Goal: Information Seeking & Learning: Check status

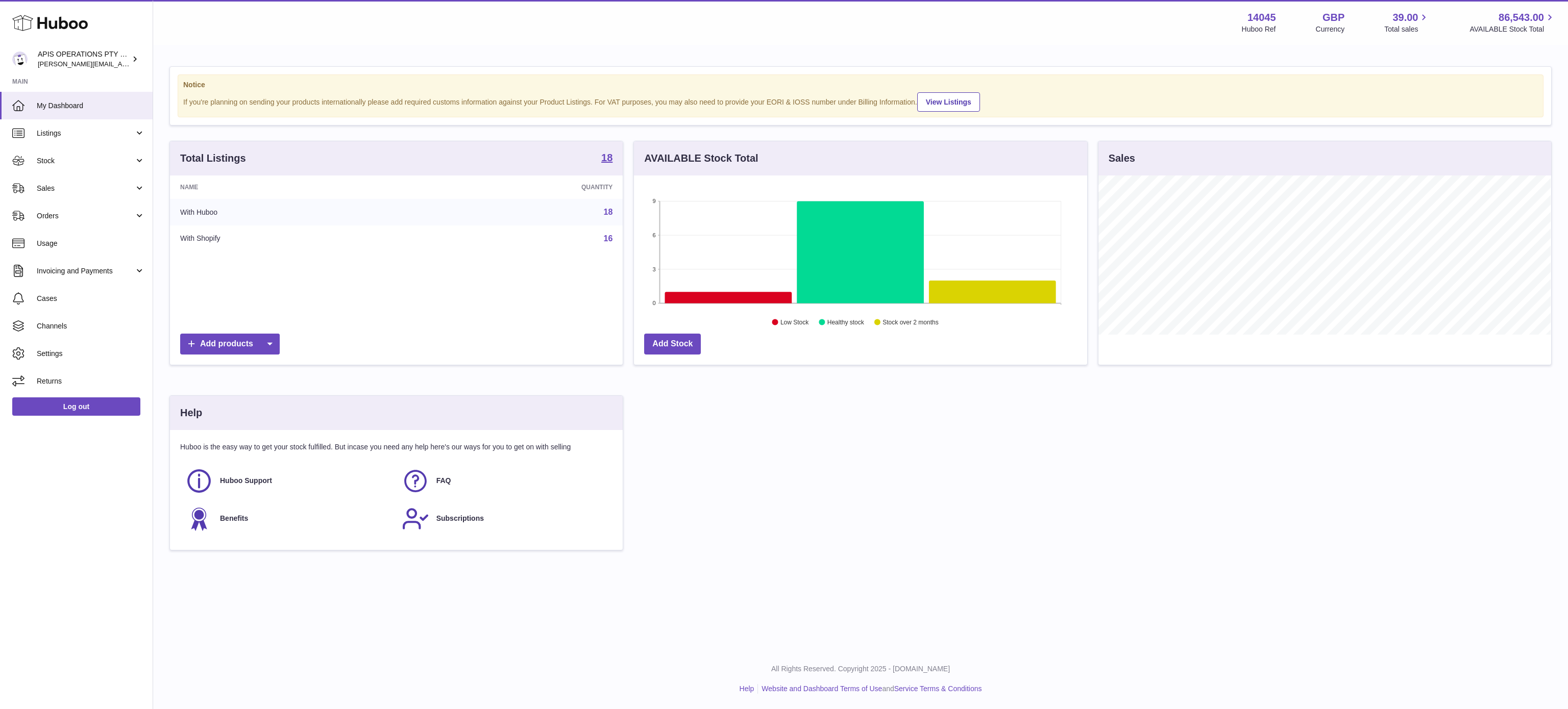
scroll to position [159, 452]
click at [69, 191] on span "Sales" at bounding box center [86, 188] width 98 height 9
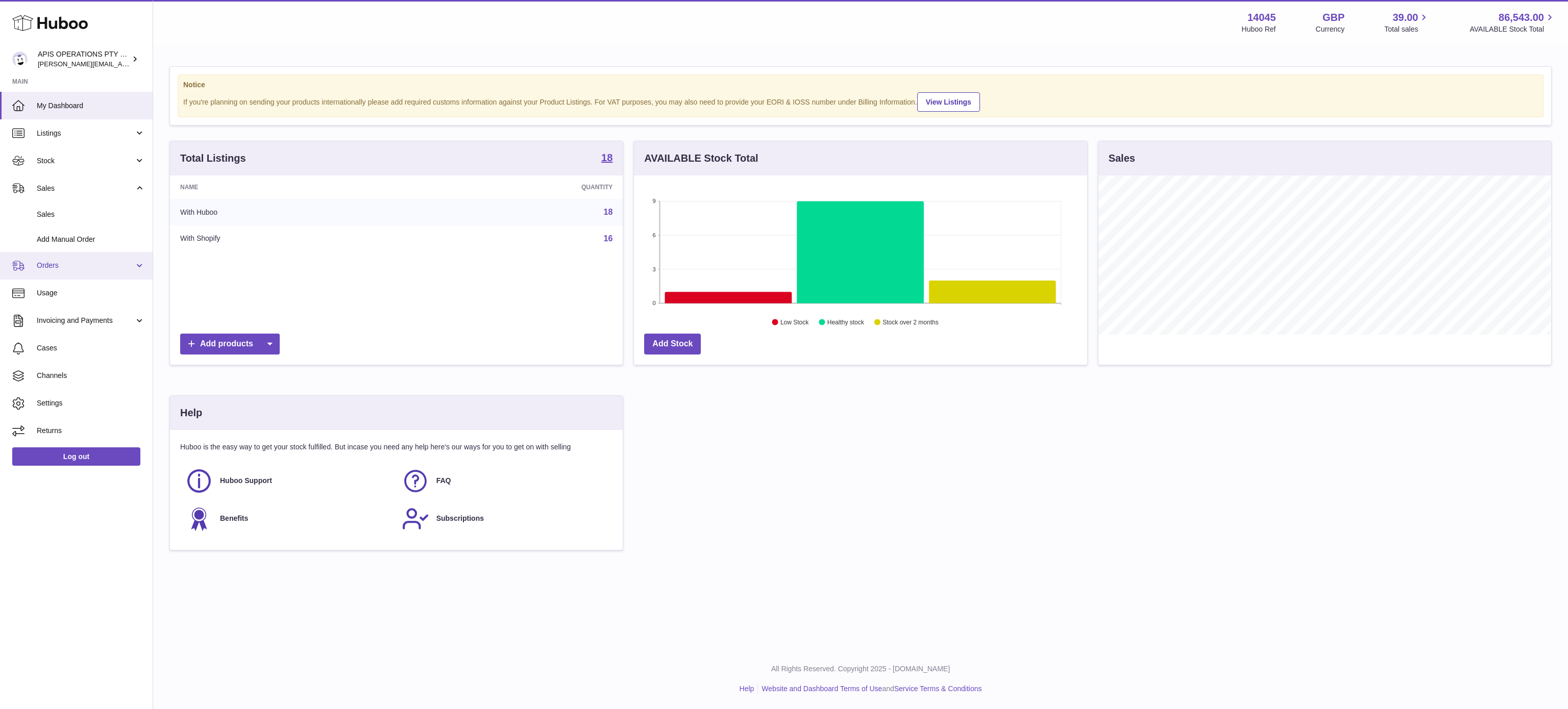
click at [63, 267] on span "Orders" at bounding box center [86, 265] width 98 height 9
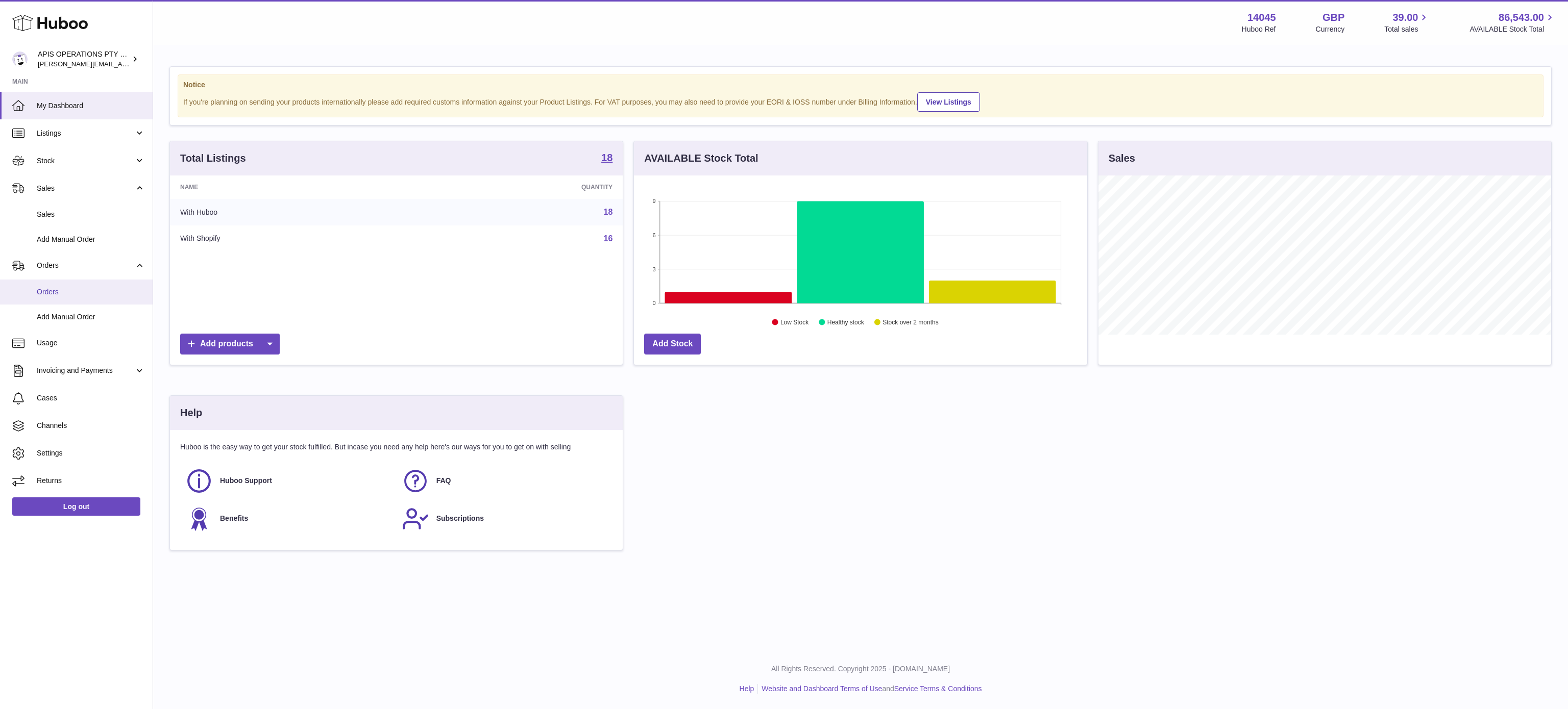
click at [63, 293] on span "Orders" at bounding box center [91, 291] width 108 height 9
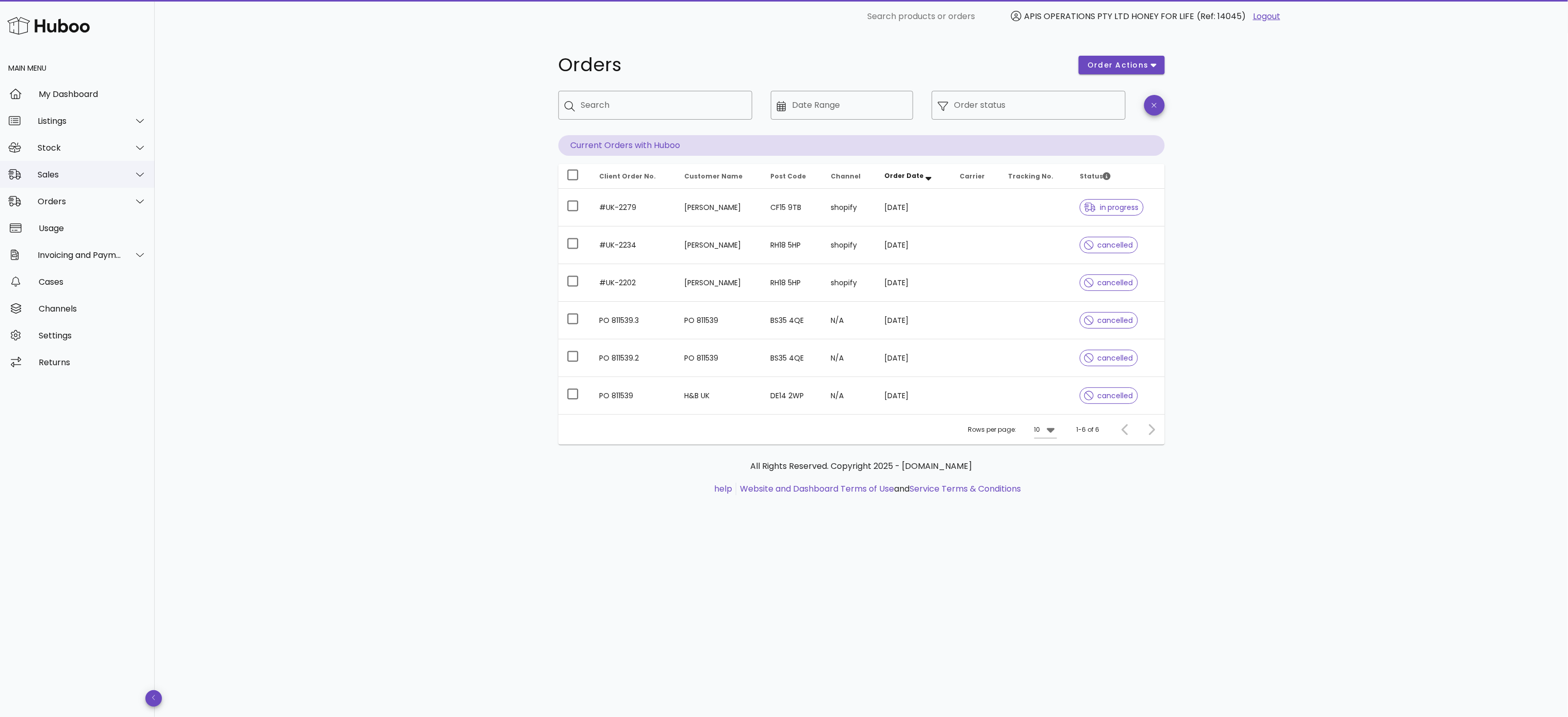
click at [80, 179] on div "Sales" at bounding box center [77, 174] width 155 height 27
click at [74, 210] on div "Sales" at bounding box center [92, 201] width 109 height 23
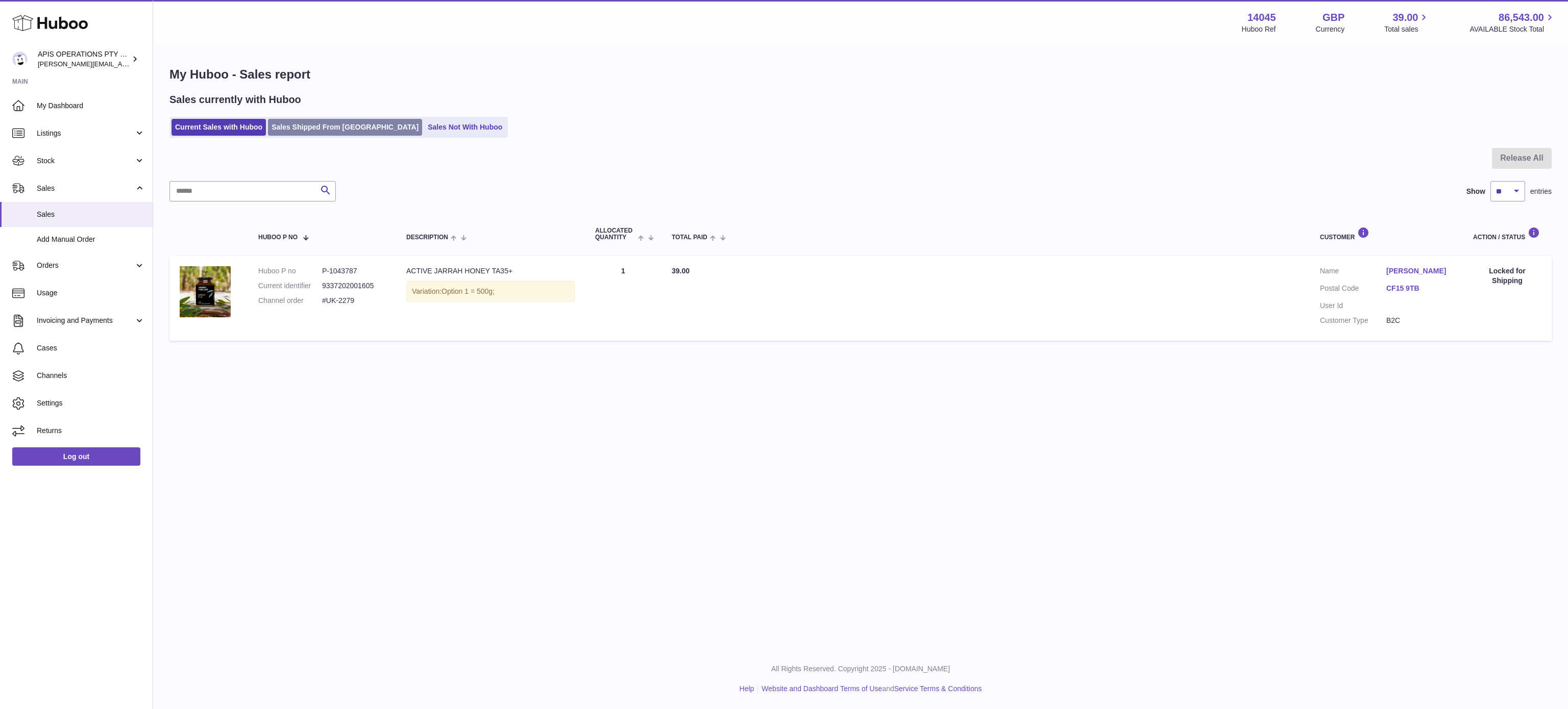
click at [308, 132] on link "Sales Shipped From Huboo" at bounding box center [345, 128] width 154 height 17
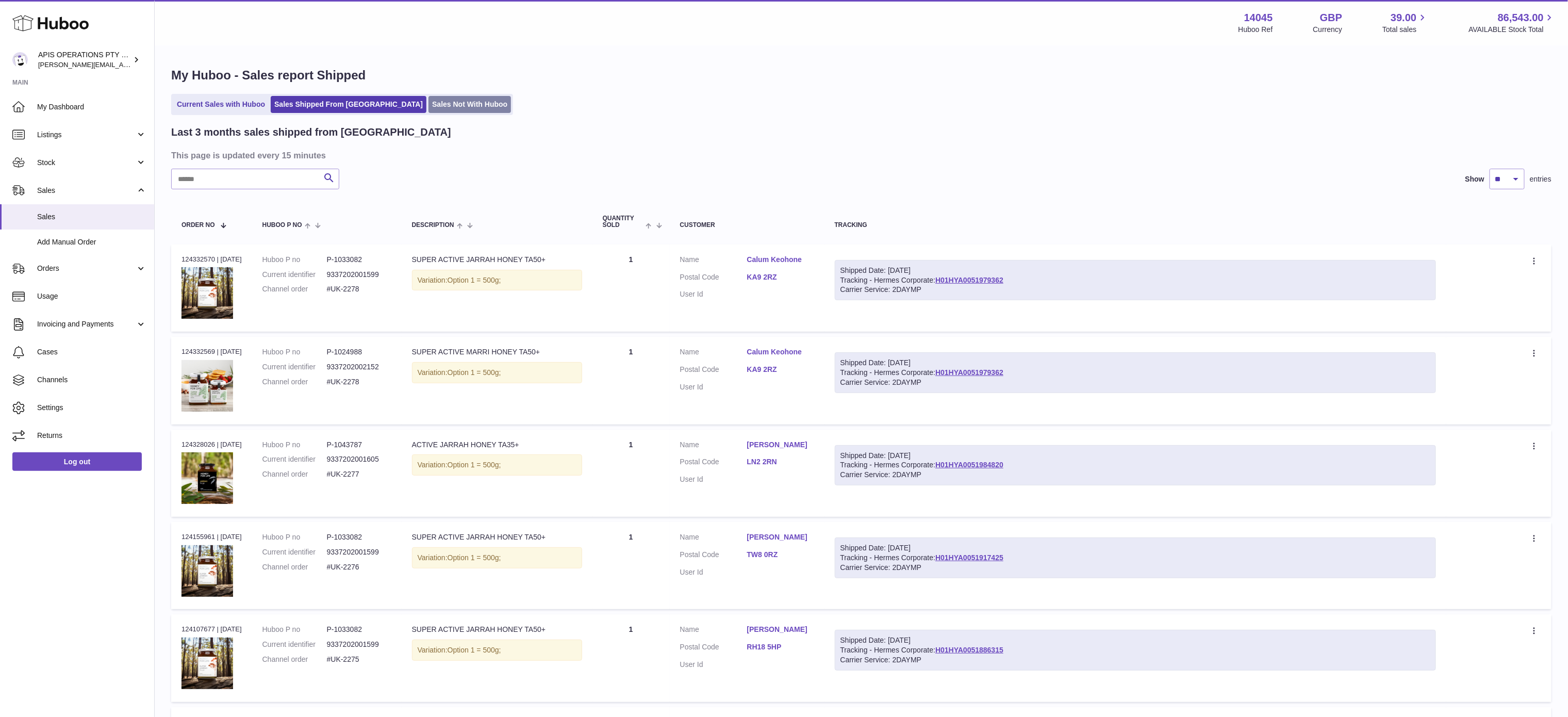
click at [435, 103] on link "Sales Not With Huboo" at bounding box center [469, 105] width 82 height 17
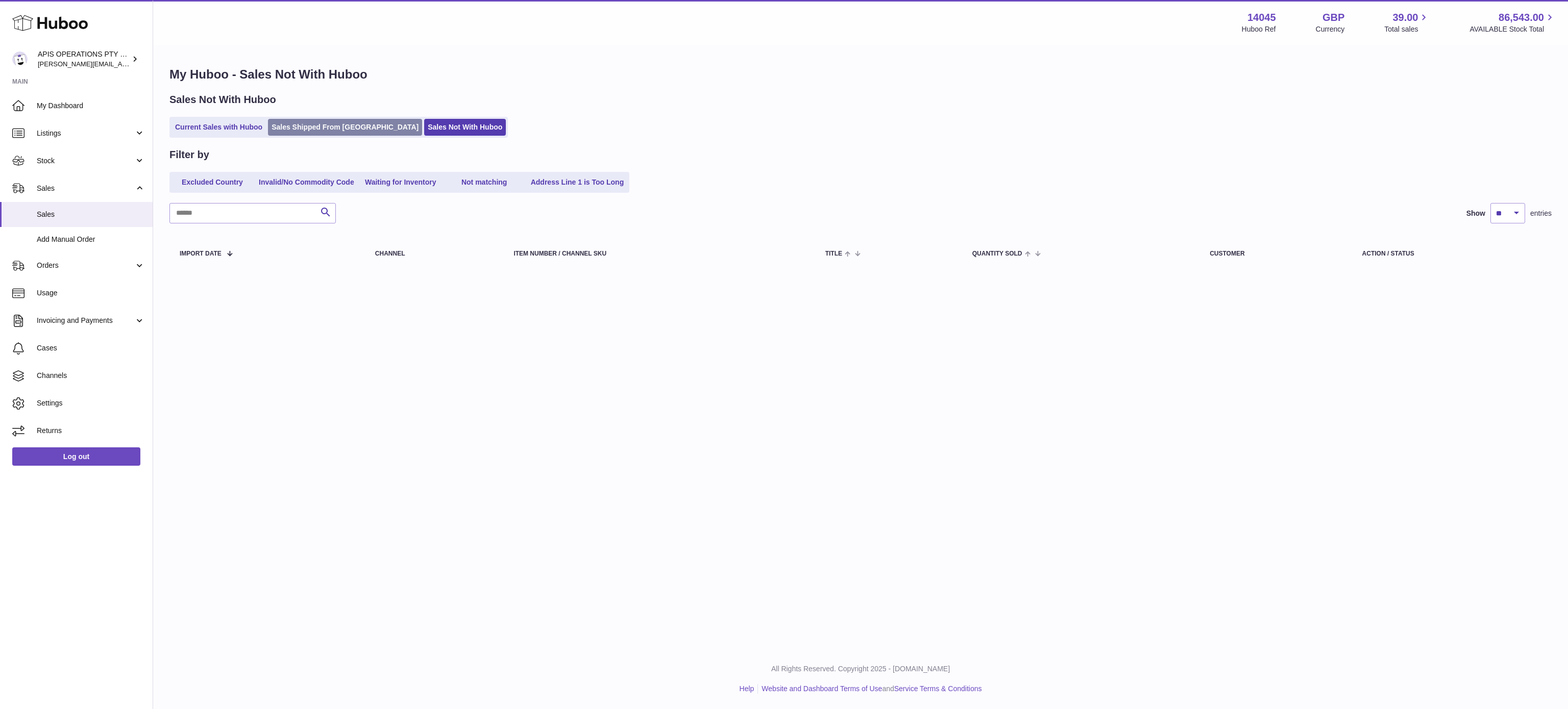
click at [305, 132] on link "Sales Shipped From [GEOGRAPHIC_DATA]" at bounding box center [345, 128] width 154 height 17
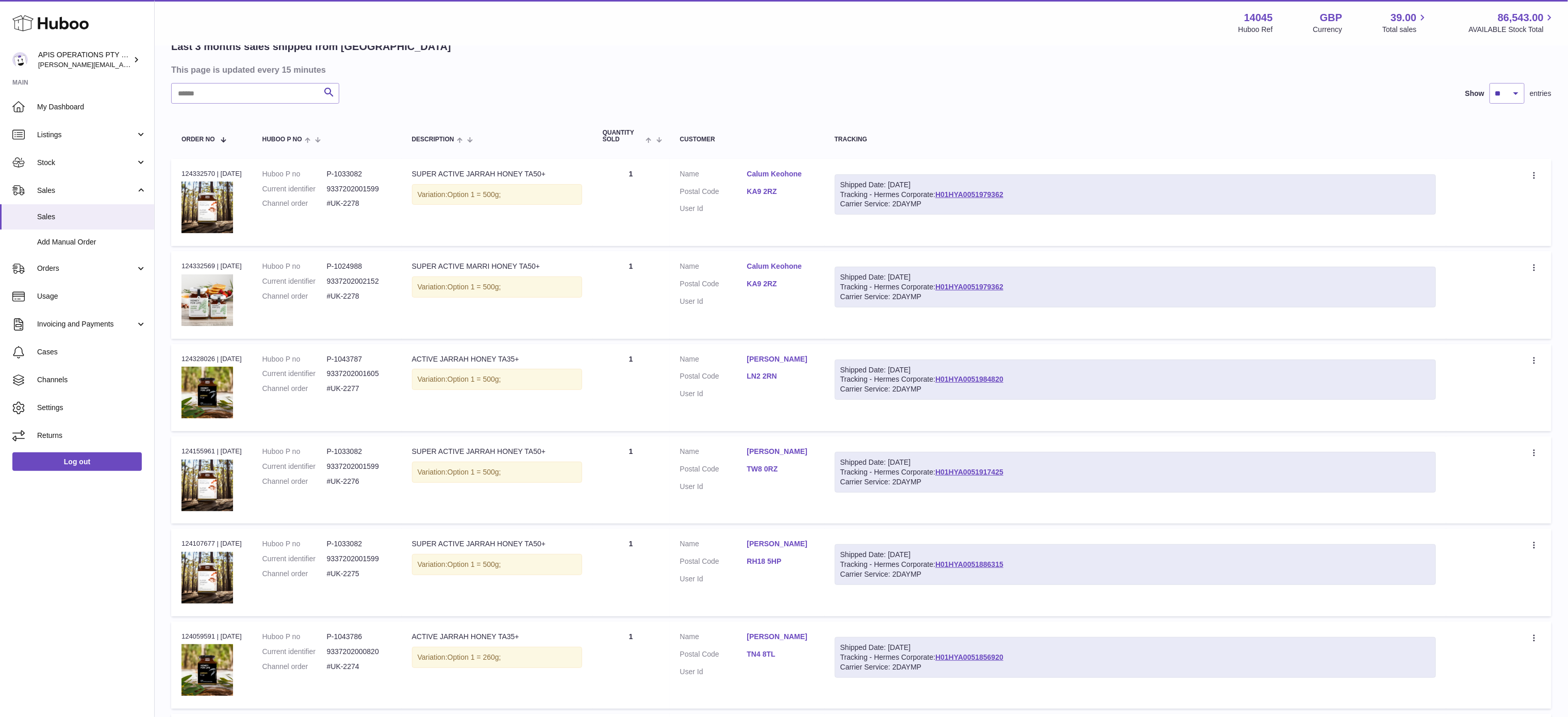
scroll to position [565, 0]
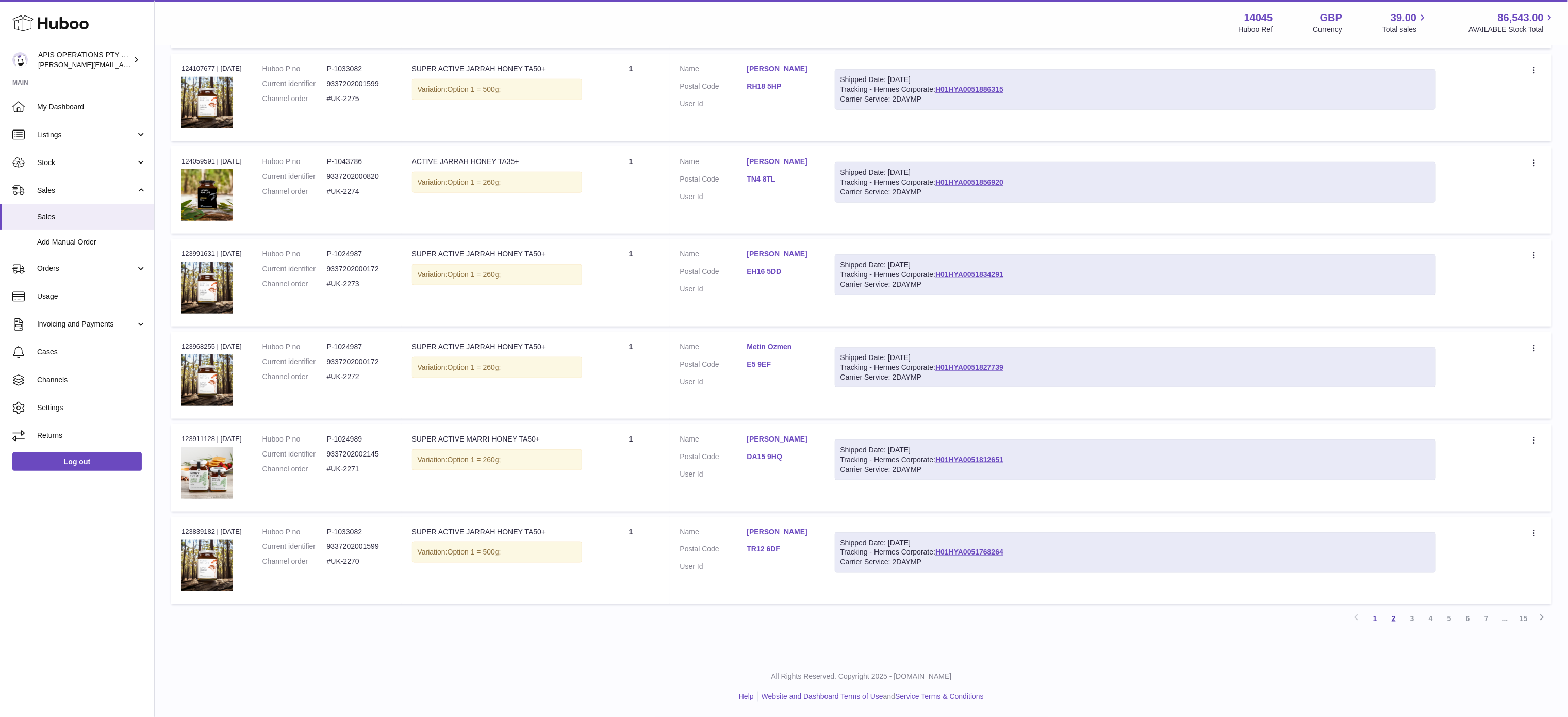
click at [1391, 620] on link "2" at bounding box center [1393, 618] width 18 height 18
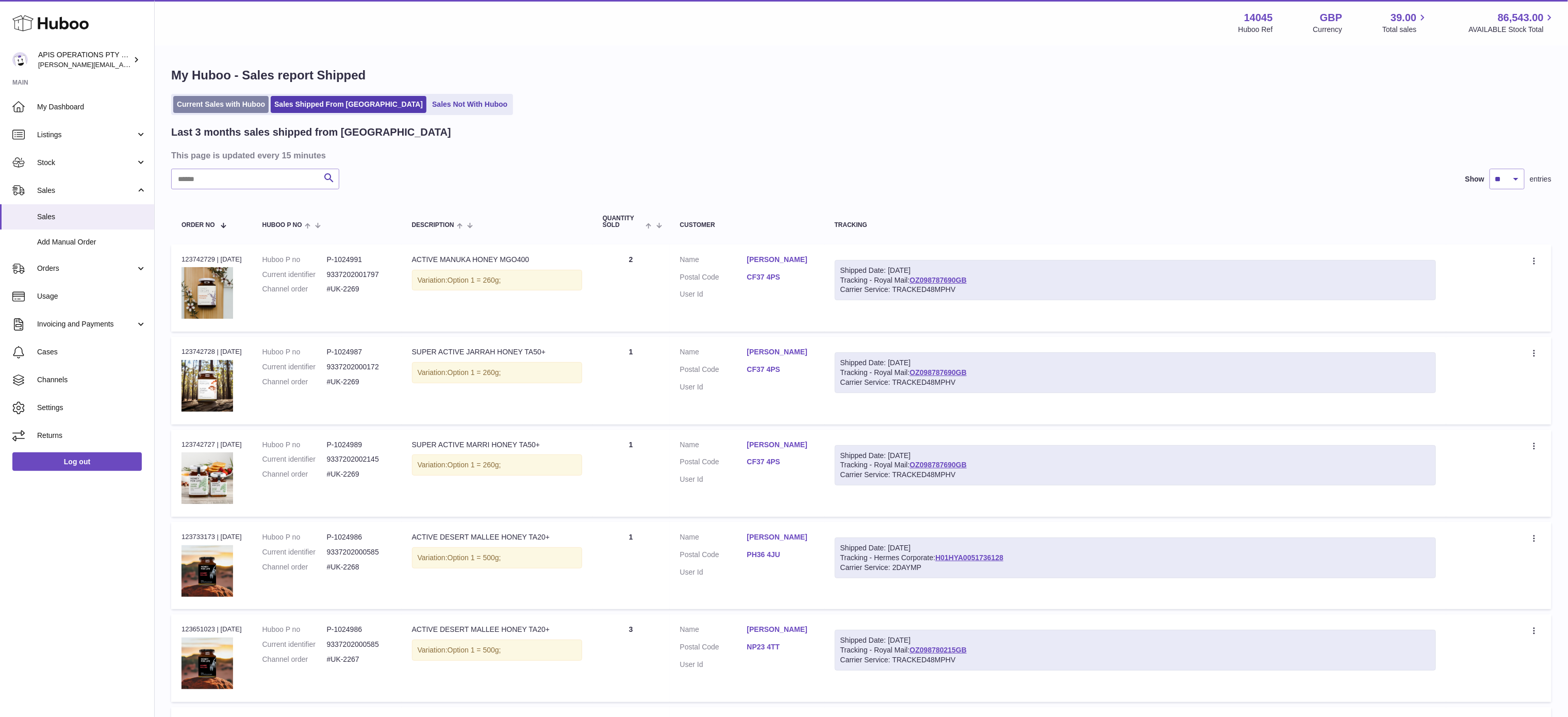
click at [200, 108] on link "Current Sales with Huboo" at bounding box center [221, 105] width 95 height 17
